Goal: Register for event/course

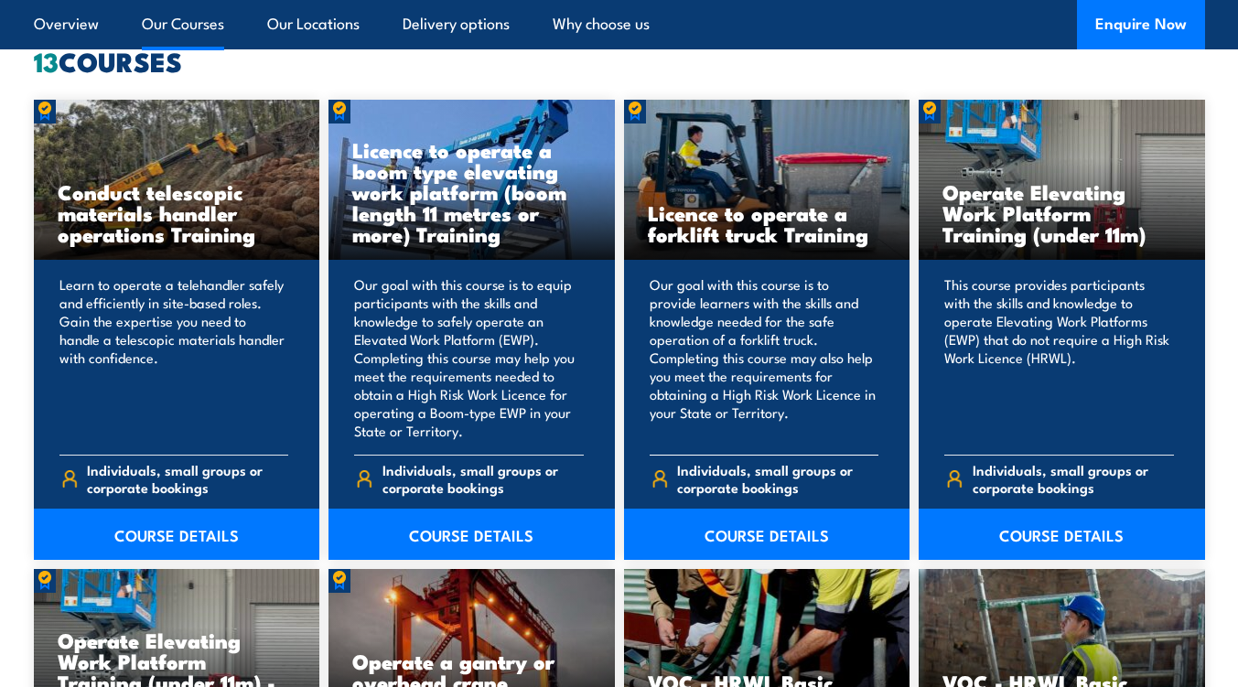
scroll to position [1396, 0]
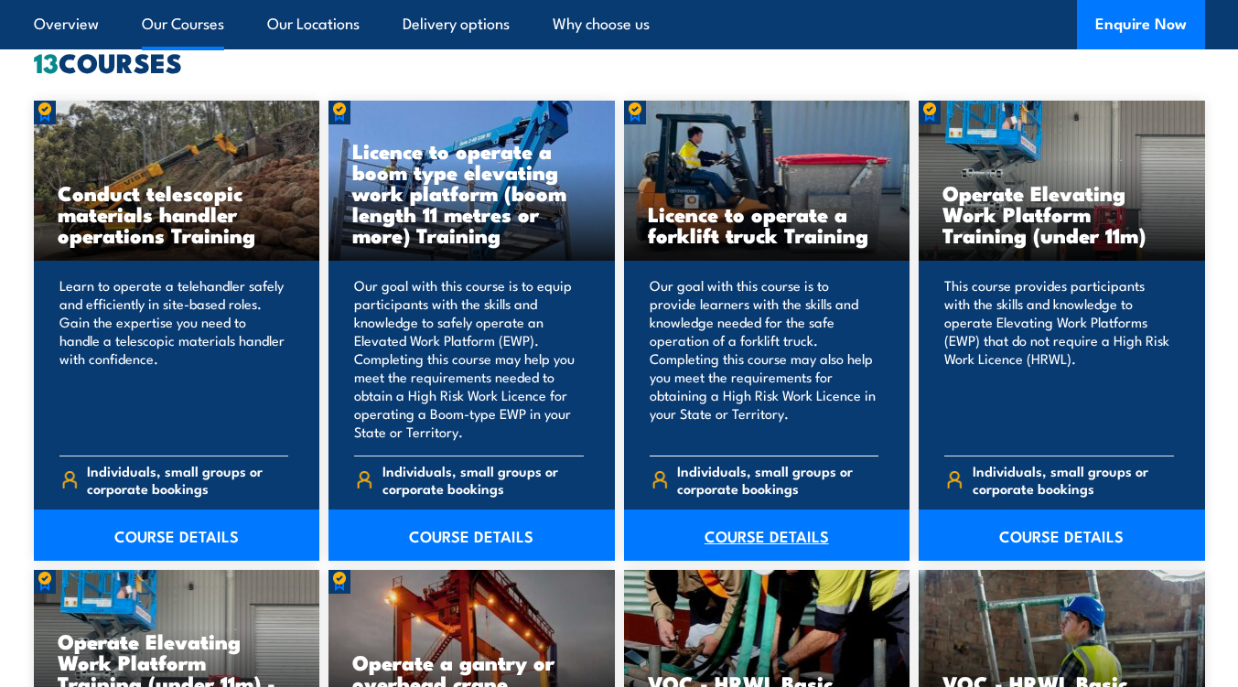
click at [722, 532] on link "COURSE DETAILS" at bounding box center [767, 535] width 286 height 51
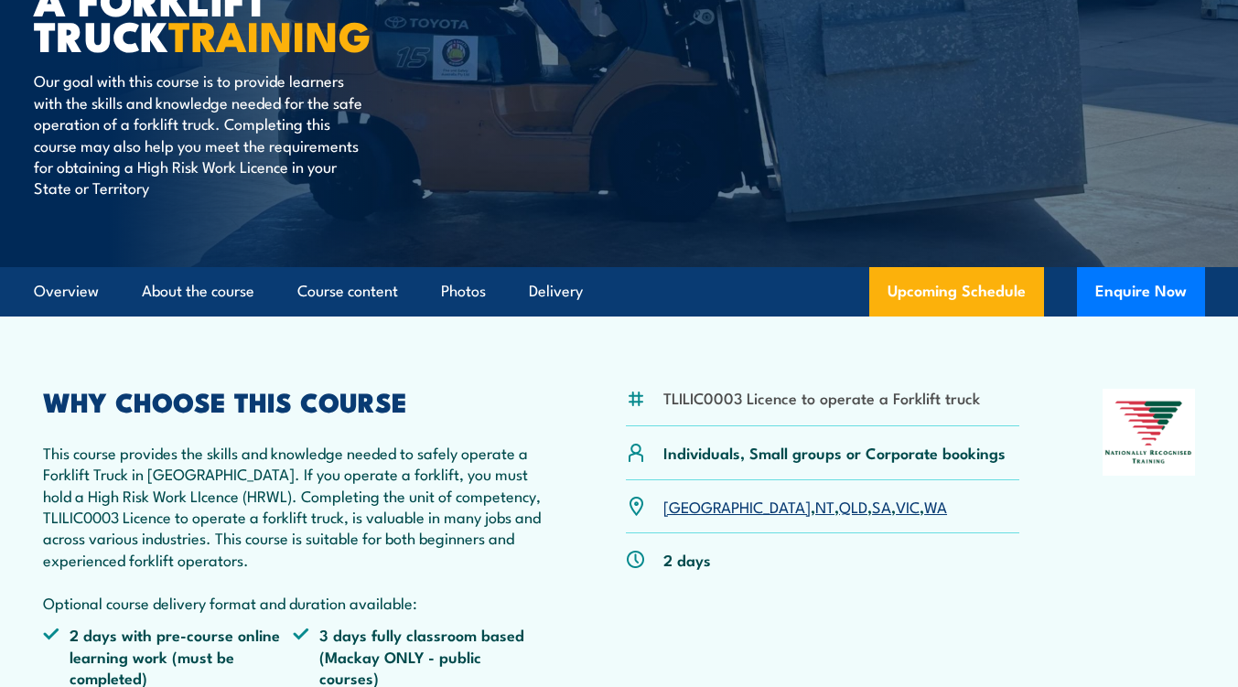
click at [896, 506] on link "VIC" at bounding box center [908, 506] width 24 height 22
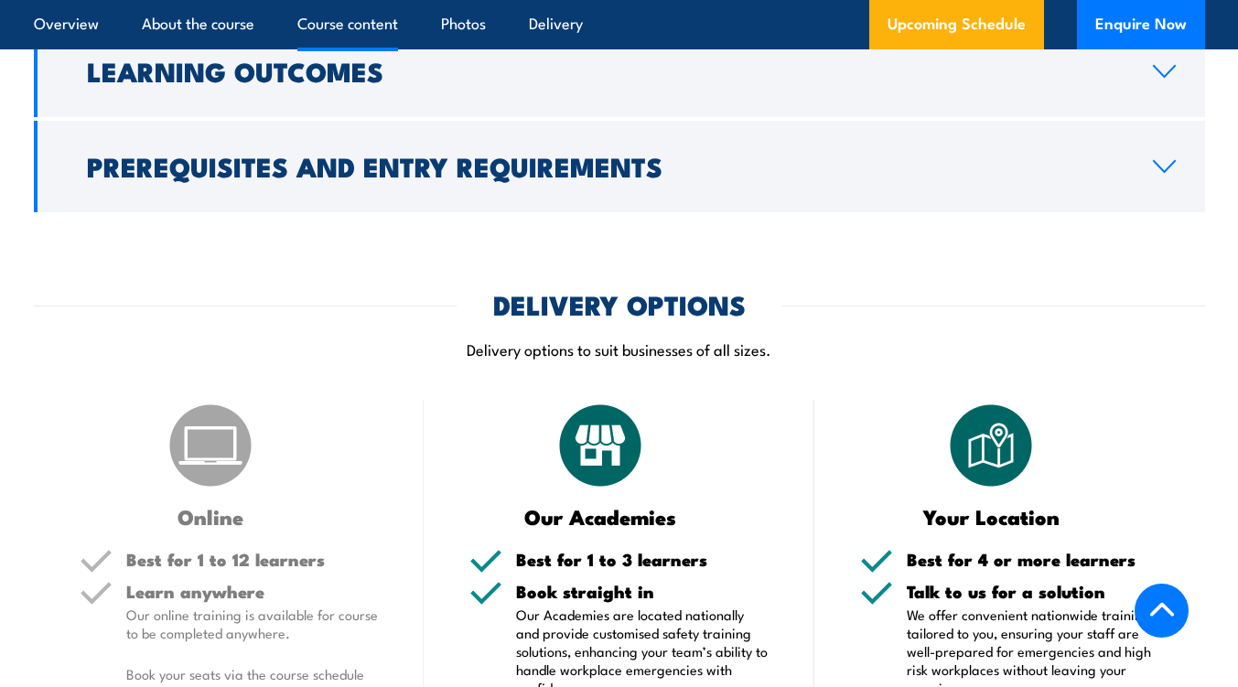
scroll to position [1888, 0]
